Goal: Check status: Check status

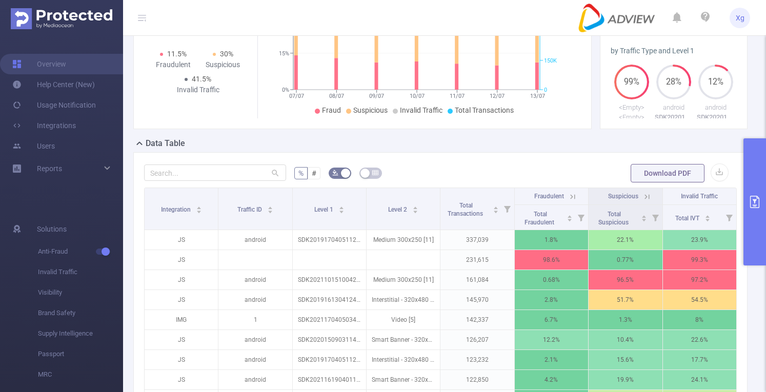
scroll to position [26, 0]
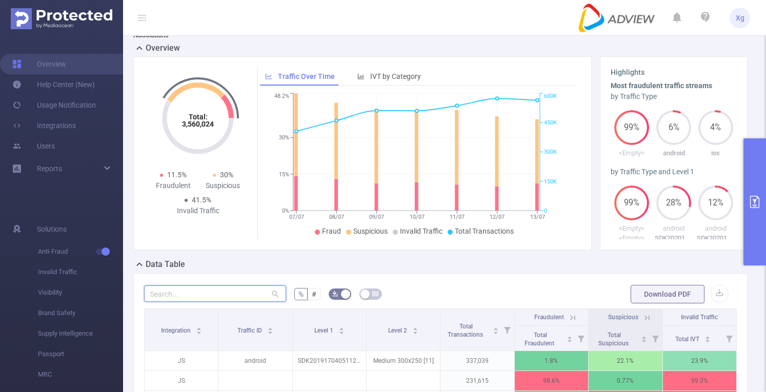
click at [238, 290] on input "text" at bounding box center [215, 293] width 142 height 16
paste input "sdk20251104110929rjmrpnnn2yvgfh9"
type input "sdk20251104110929rjmrpnnn2yvgfh9"
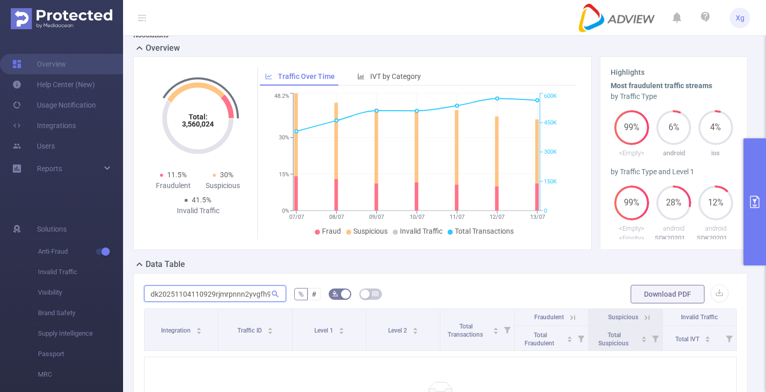
click at [242, 293] on input "sdk20251104110929rjmrpnnn2yvgfh9" at bounding box center [215, 293] width 142 height 16
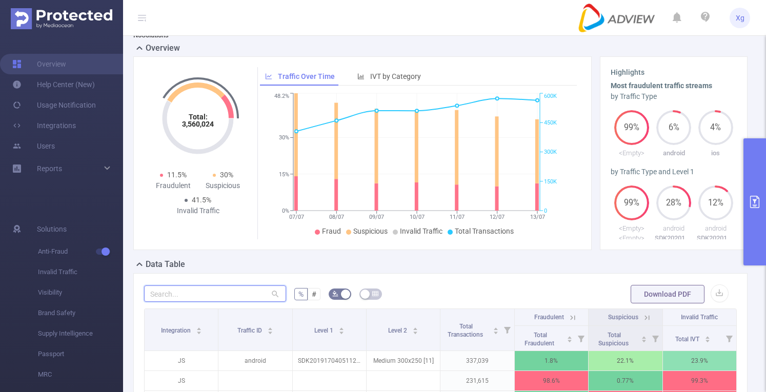
scroll to position [0, 0]
click at [759, 180] on button "primary" at bounding box center [754, 201] width 23 height 127
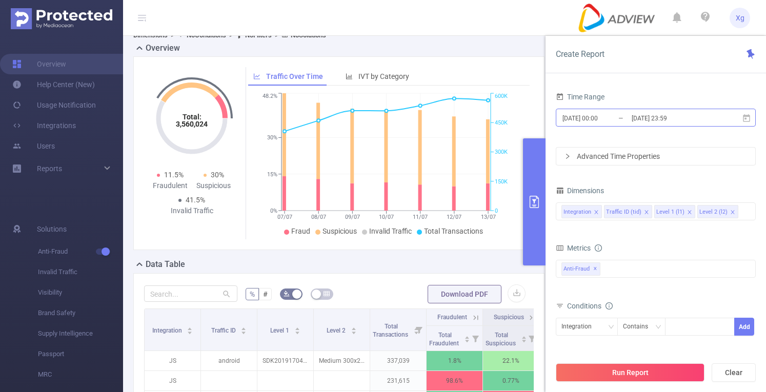
click at [589, 112] on input "[DATE] 00:00" at bounding box center [602, 118] width 83 height 14
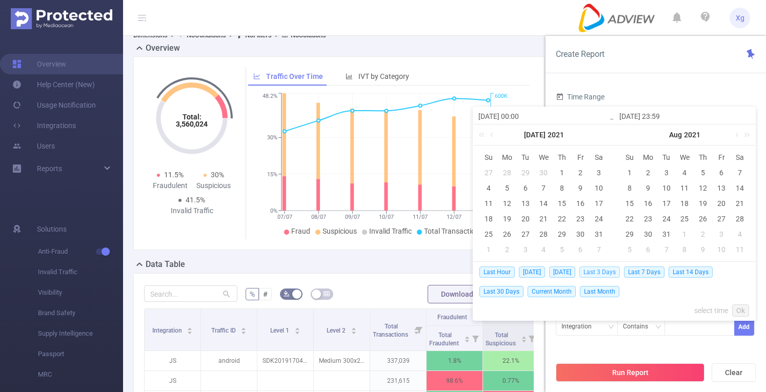
click at [609, 274] on span "Last 3 Days" at bounding box center [599, 272] width 40 height 11
type input "[DATE] 00:00"
type input "[DATE] 23:59"
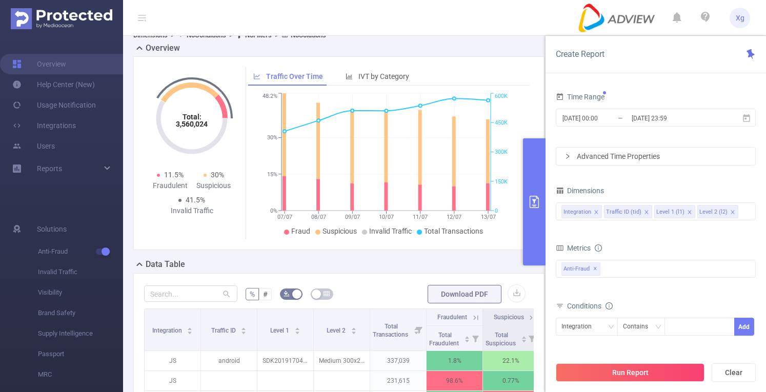
click at [614, 383] on div "Run Report Clear" at bounding box center [655, 372] width 220 height 39
click at [614, 377] on button "Run Report" at bounding box center [630, 372] width 149 height 18
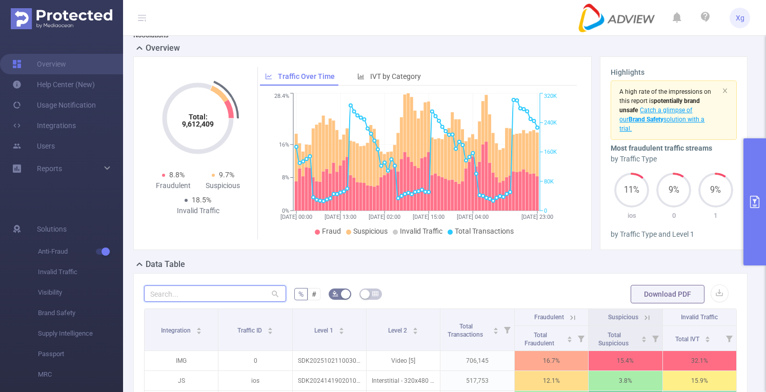
click at [227, 293] on input "text" at bounding box center [215, 293] width 142 height 16
paste input "sdk20251104110929rjmrpnnn2yvgfh9"
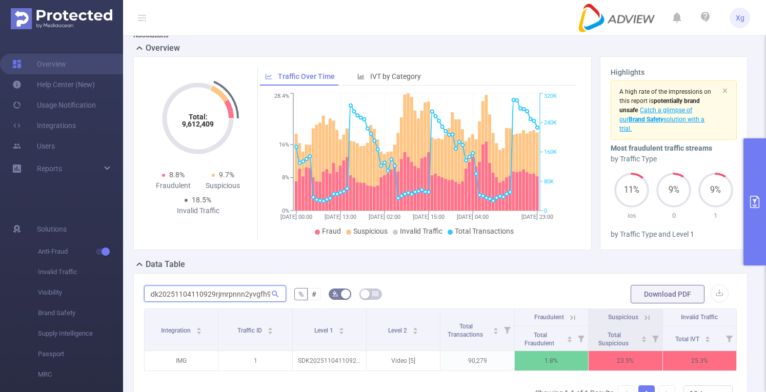
scroll to position [0, 2]
type input "sdk20251104110929rjmrpnnn2yvgfh9"
